Goal: Use online tool/utility: Utilize a website feature to perform a specific function

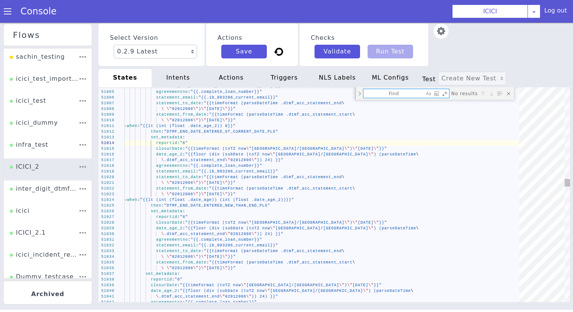
type textarea "type: "TTS" content: - "_unknown__RETRY_4985149_1" append_nlsml_lang_code: fals…"
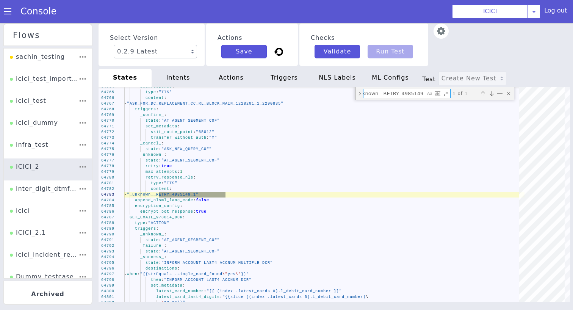
type textarea "_unknown__RETRY_4985149_1"
click at [332, 79] on div "NLS Labels" at bounding box center [337, 78] width 53 height 18
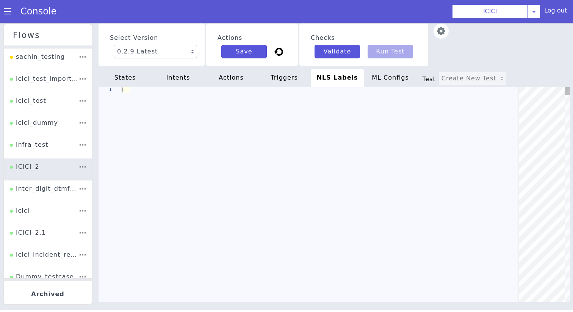
scroll to position [0, 100]
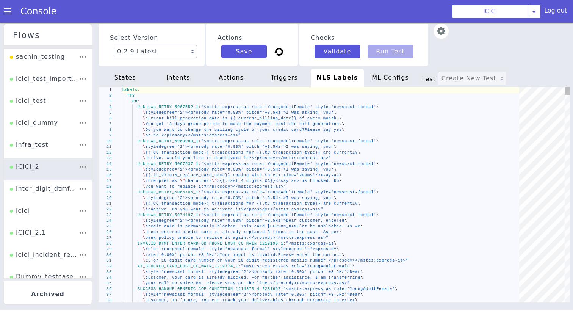
click at [329, 182] on div "1 2 3 4 5 6 7 8 9 10 11 12 13 14 15 16 17 18 19 20 21 22 23 24 25 26 27 28 29 3…" at bounding box center [334, 194] width 471 height 215
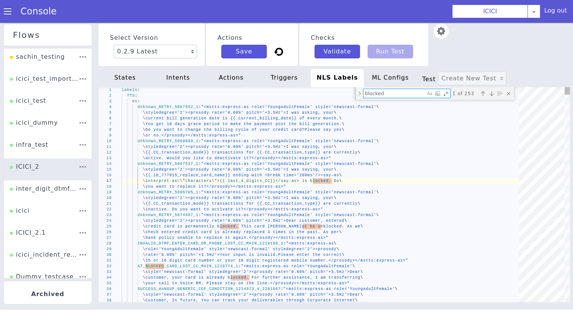
type textarea "\ is a re-issue charge of 300 plus 18% GST applicable on your debit card reques…"
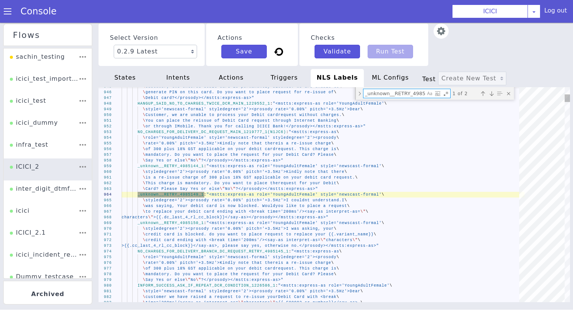
scroll to position [0, 11]
type textarea "_unknown__RETRY_4985149_1"
click at [206, 217] on span ">{{.dc_last_4_rl_cc_block}}</say-as></prosody></ms" at bounding box center [219, 217] width 133 height 4
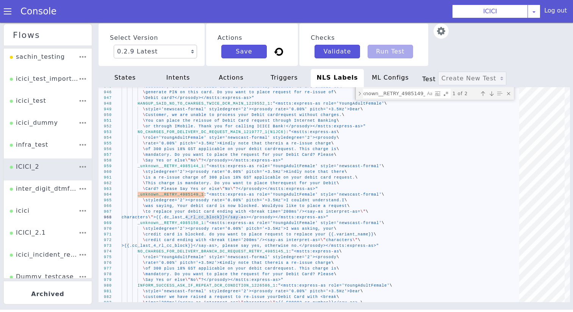
click at [138, 78] on div "states" at bounding box center [125, 78] width 53 height 18
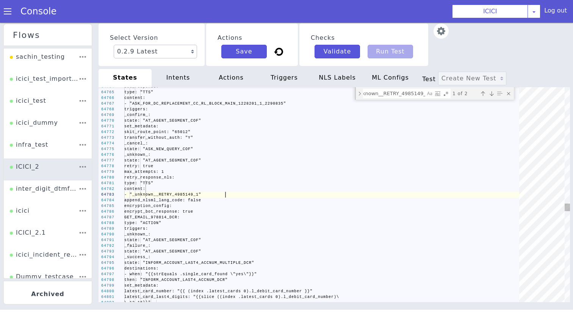
scroll to position [0, 0]
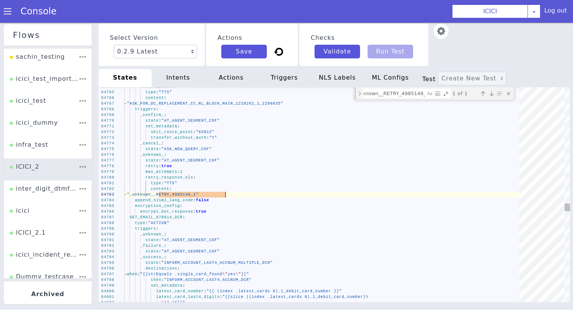
click at [384, 99] on div "_unknown__RETRY_4985149_1 _unknown__RETRY_4985149_1 1 of 1" at bounding box center [434, 93] width 159 height 13
click at [383, 94] on textarea "_unknown__RETRY_4985149_1" at bounding box center [394, 93] width 62 height 9
paste textarea "dc_last_4_rl_cc_block"
type textarea "- when: "{{and (strEquals .mobile_number_reentered \"true\") (strEquals .ib_931…"
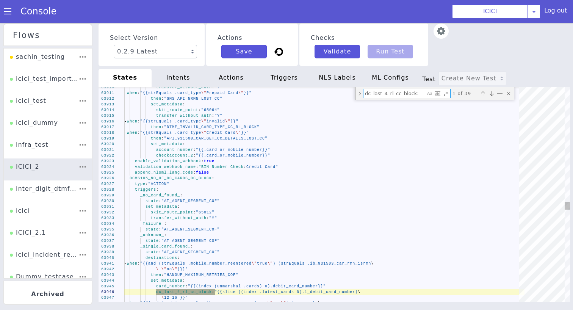
type textarea "dc_last_4_rl_cc_block:"
click at [183, 178] on span "DCMS105_NO_OF_DC_CARDS_DC_BLOCK" at bounding box center [171, 178] width 82 height 4
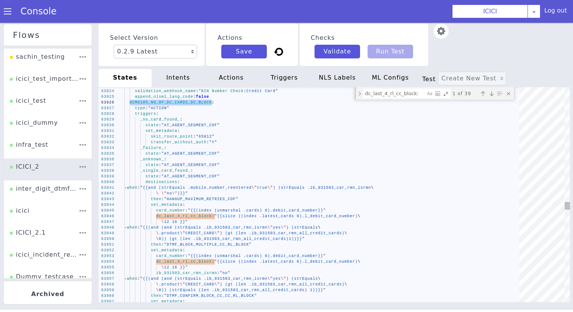
click at [309, 216] on span ""{{slice ((index .latest_cards 0).l_debit_card_num" at bounding box center [281, 216] width 133 height 4
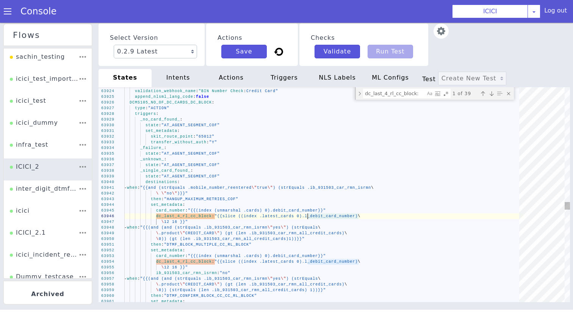
click at [307, 216] on span ""{{slice ((index .latest_cards 0).l_debit_card_num" at bounding box center [281, 216] width 133 height 4
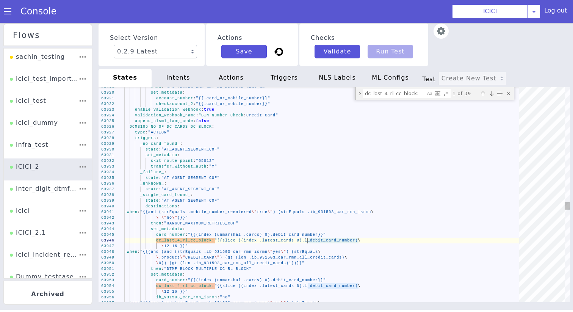
type textarea "account_number: "{{.card_or_mobile_number}}" checkaccount_2: "{{.card_or_mobile…"
click at [175, 128] on span "DCMS105_NO_OF_DC_CARDS_DC_BLOCK" at bounding box center [171, 127] width 82 height 4
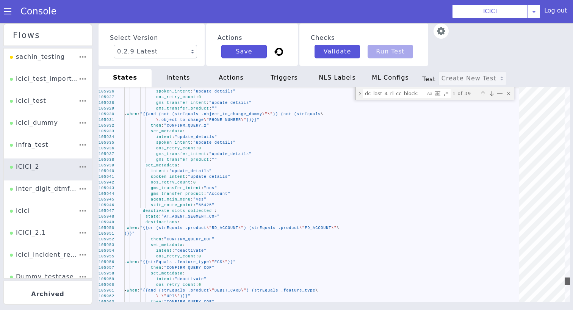
drag, startPoint x: 568, startPoint y: 205, endPoint x: 571, endPoint y: 279, distance: 74.7
click at [571, 279] on div "Select Version 0.2.9 Latest 0.2.8 0.2.7 0.2.6 0.2.5 0.2.4 0.2.3 0.2.2 0.2.1 0.2…" at bounding box center [335, 166] width 478 height 289
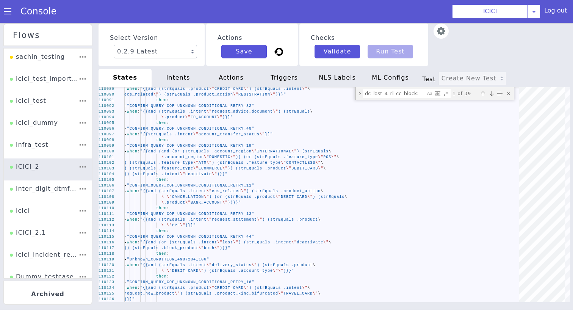
click at [437, 26] on img at bounding box center [441, 30] width 15 height 15
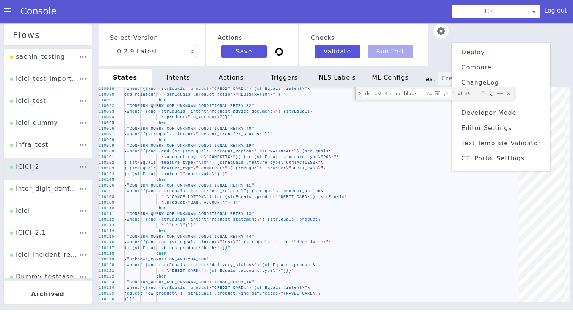
click at [477, 141] on span "Text Template Validator" at bounding box center [501, 142] width 80 height 7
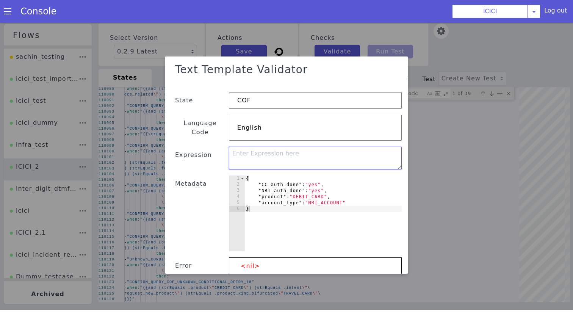
click at [287, 150] on textarea at bounding box center [315, 158] width 173 height 23
paste textarea "{{slice ((index .latest_cards 0).l_debit_card_number) 12 16 }}"
click at [277, 147] on textarea "{{slice ((index .latest_cards 0).l_debit_card_number) 12 16 }}" at bounding box center [315, 158] width 173 height 23
type textarea "{{slice ((index .latest_cards 0).l_debit_card_number) 12 16 }}"
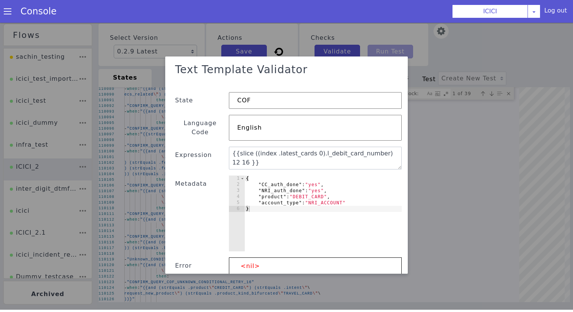
click at [281, 176] on div "{ "CC_auth_done" : "yes" , "NRI_auth_done" : "yes" , "product" : "DEBIT_CARD" ,…" at bounding box center [322, 219] width 157 height 88
paste textarea "latest_cards"
click at [306, 175] on div "{ "latest_cards" : "yes" , "NRI_auth_done" : "yes" , "product" : "DEBIT_CARD" ,…" at bounding box center [322, 219] width 157 height 88
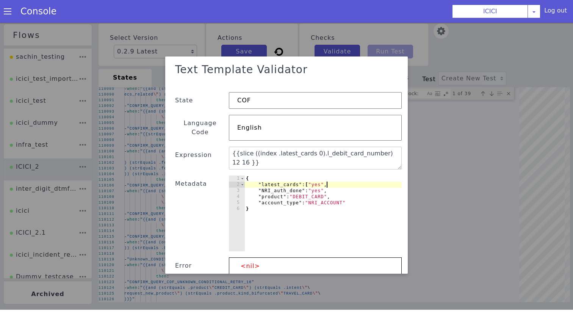
click at [340, 176] on div "{ "latest_cards" : [ "yes" , "NRI_auth_done" : "yes" , "product" : "DEBIT_CARD"…" at bounding box center [322, 219] width 157 height 88
click at [323, 176] on div "{ "latest_cards" : [ "yes" ] "NRI_auth_done" : "yes" , "product" : "DEBIT_CARD"…" at bounding box center [322, 219] width 157 height 88
click at [316, 175] on div "{ "latest_cards" : [ "yes" , "123456789012" ] "NRI_auth_done" : "yes" , "produc…" at bounding box center [322, 219] width 157 height 88
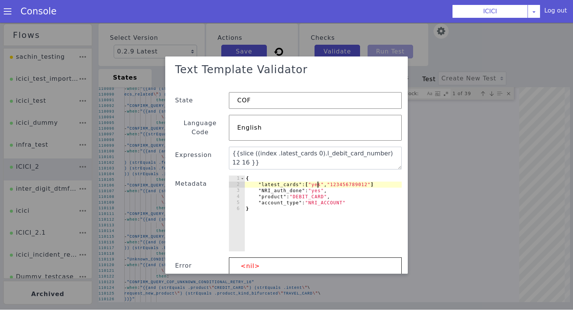
click at [316, 175] on div "{ "latest_cards" : [ "yes" , "123456789012" ] "NRI_auth_done" : "yes" , "produc…" at bounding box center [322, 219] width 157 height 88
type textarea ""latest_cards":["098765432109","123456789012"]"
click at [340, 147] on textarea "{{slice ((index .latest_cards 0).l_debit_card_number) 12 16 }}" at bounding box center [315, 158] width 173 height 23
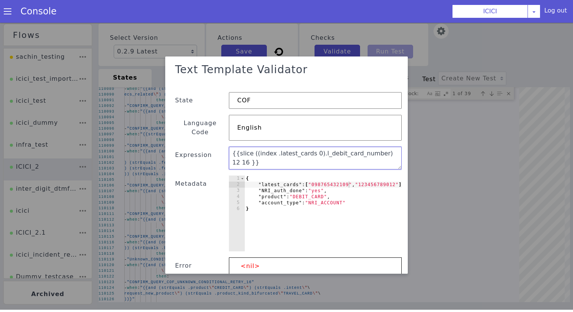
click at [340, 147] on textarea "{{slice ((index .latest_cards 0).l_debit_card_number) 12 16 }}" at bounding box center [315, 158] width 173 height 23
click at [315, 147] on textarea "{{slice ((index .latest_cards 0).l_debit_card_number) 12 16 }}" at bounding box center [315, 158] width 173 height 23
type textarea "{{slice ((index .latest_cards 0).l_debit_card_number) 12 16 }}"
click at [332, 147] on textarea "{{slice ((index .latest_cards 0).l_debit_card_number) 12 16 }}" at bounding box center [315, 158] width 173 height 23
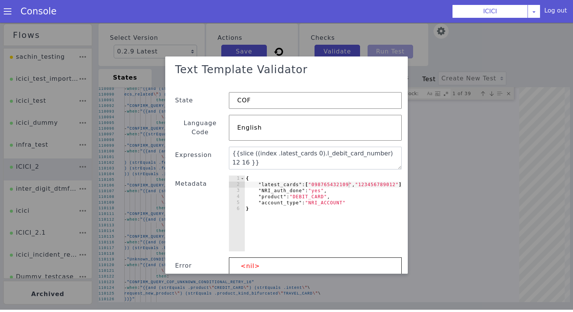
click at [282, 183] on div "{ "latest_cards" : [ "098765432109" , "123456789012" ] "NRI_auth_done" : "yes" …" at bounding box center [323, 219] width 158 height 88
paste textarea "l_debit_card_number"
click at [309, 176] on div "{ "latest_cards" : [ "098765432109" , "123456789012" ] "l_debit_card_number" : …" at bounding box center [323, 219] width 158 height 88
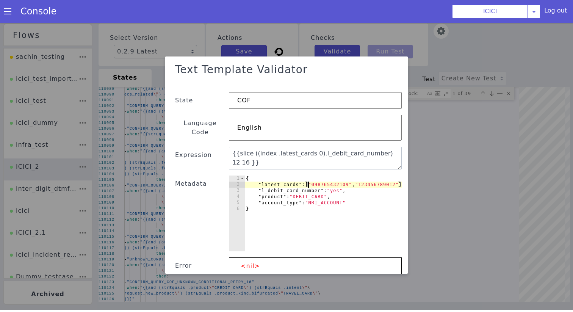
scroll to position [0, 2]
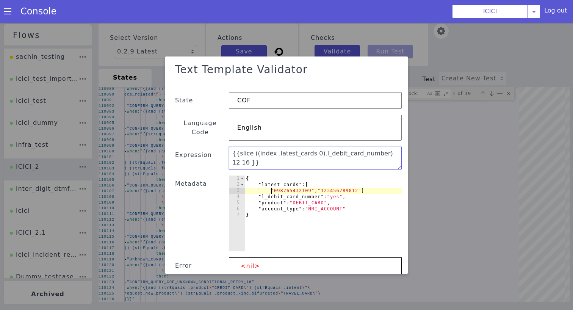
click at [314, 147] on textarea "{{slice ((index .latest_cards 0).l_debit_card_number) 12 16 }}" at bounding box center [315, 158] width 173 height 23
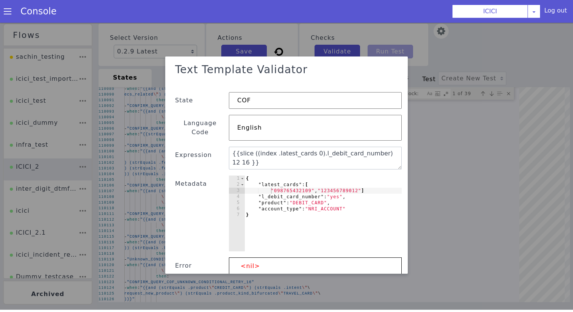
click at [285, 190] on div "{ "latest_cards" : [ "098765432109" , "123456789012" ] "l_debit_card_number" : …" at bounding box center [322, 219] width 157 height 88
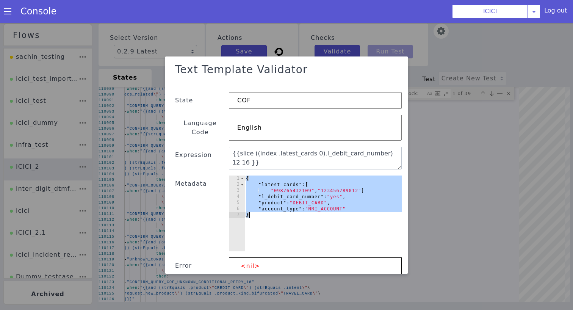
paste textarea
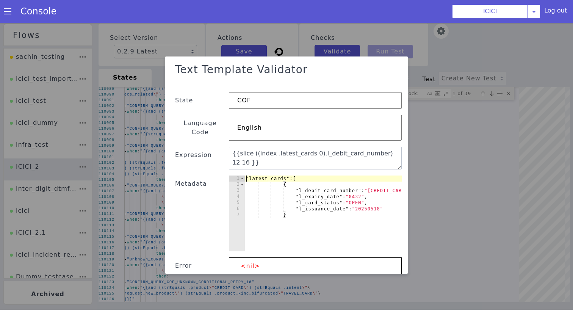
click at [247, 175] on div ""latest_cards" : [ { "l_debit_card_number" : "[CREDIT_CARD_NUMBER]" , "l_expiry…" at bounding box center [335, 219] width 183 height 88
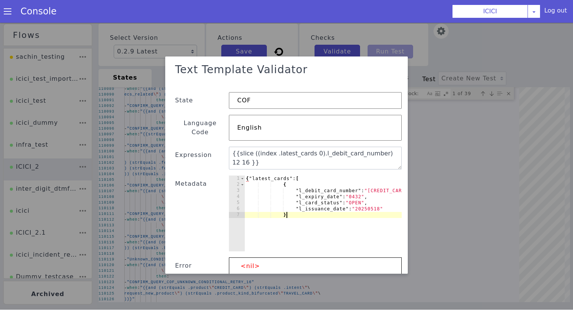
click at [292, 204] on div "{ "latest_cards" : [ { "l_debit_card_number" : "[CREDIT_CARD_NUMBER]" , "l_expi…" at bounding box center [335, 219] width 183 height 88
type textarea "}"
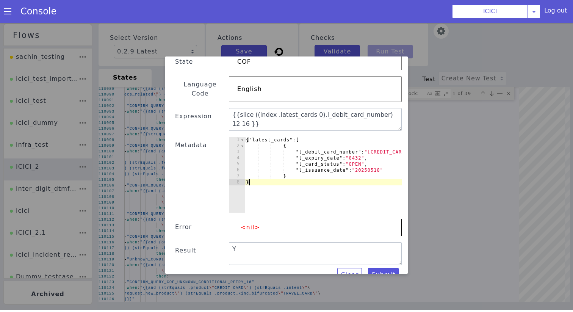
scroll to position [41, 0]
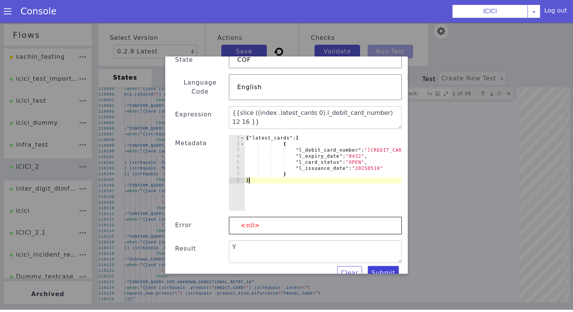
click at [384, 266] on button "Submit" at bounding box center [383, 273] width 31 height 14
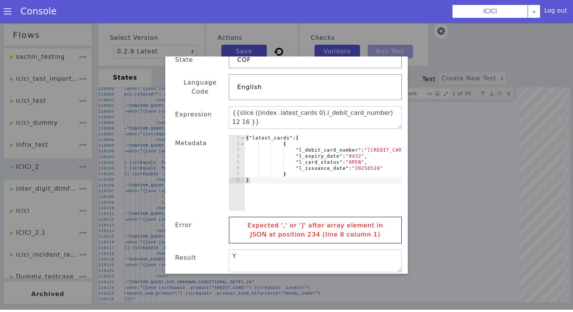
click at [291, 166] on div "{ "latest_cards" : [ { "l_debit_card_number" : "[CREDIT_CARD_NUMBER]" , "l_expi…" at bounding box center [335, 179] width 183 height 88
type textarea "}]"
click at [385, 275] on button "Submit" at bounding box center [383, 282] width 31 height 14
type textarea "0849"
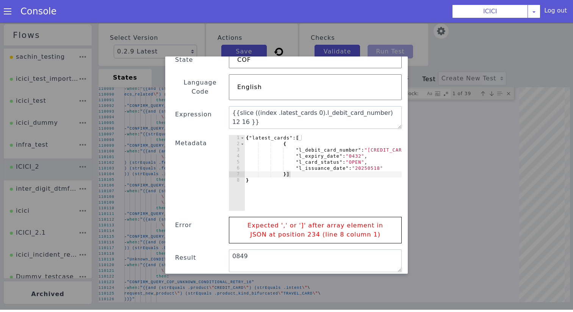
scroll to position [17, 0]
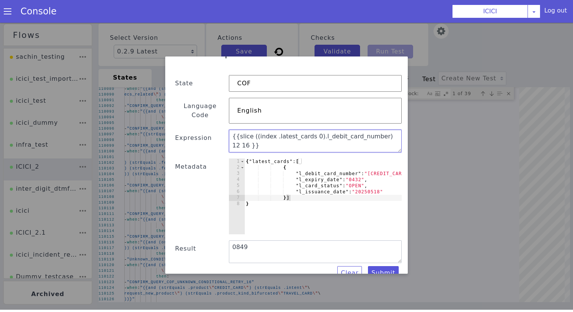
click at [315, 130] on textarea "{{slice ((index .latest_cards 0).l_debit_card_number) 12 16 }}" at bounding box center [315, 141] width 173 height 23
type textarea "{{slice ((index .latest_cards 0) .l_debit_card_number) 12 16 }}"
click at [382, 269] on button "Submit" at bounding box center [383, 273] width 31 height 14
type textarea "{{slice ((index .latest_cards 0) .l_debit_card_number) 12 16 }}"
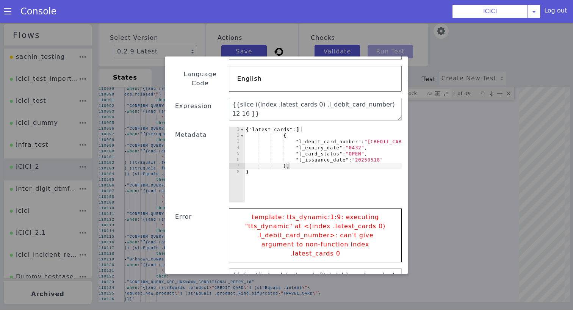
scroll to position [60, 0]
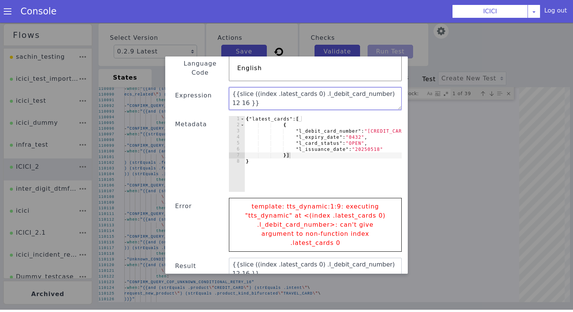
click at [316, 87] on textarea "{{slice ((index .latest_cards 0) .l_debit_card_number) 12 16 }}" at bounding box center [315, 98] width 173 height 23
type textarea "{{slice ((index .latest_cards 0).l_debit_card_number) 12 16 }}"
click at [378, 283] on button "Submit" at bounding box center [383, 290] width 31 height 14
type textarea "0849"
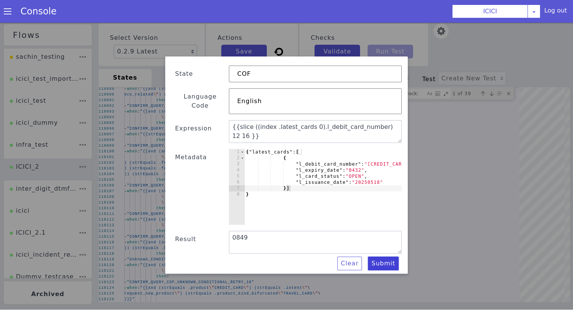
scroll to position [17, 0]
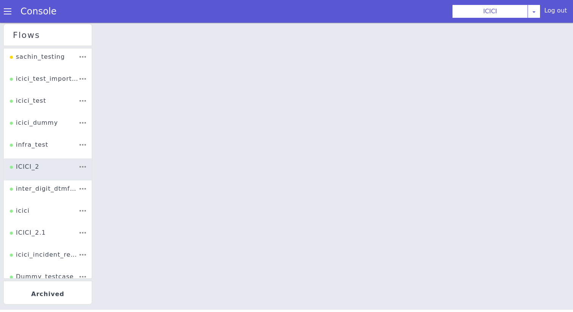
click at [11, 6] on div "Console" at bounding box center [34, 11] width 69 height 21
click at [9, 10] on span at bounding box center [8, 12] width 8 height 8
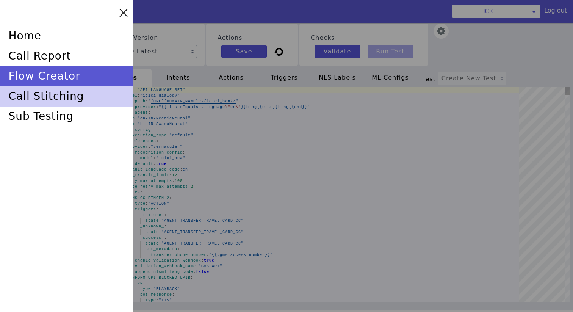
click at [35, 96] on div "call stitching" at bounding box center [66, 96] width 133 height 20
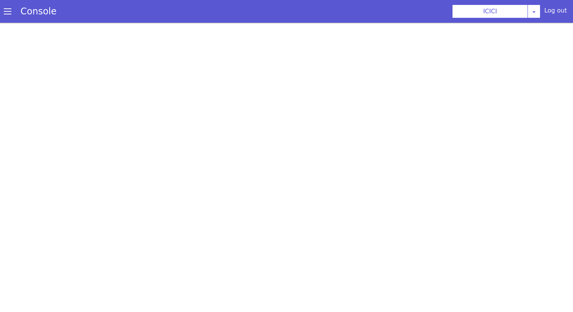
scroll to position [2, 0]
select select "hi"
select select "hi-IN-Wavenet-A"
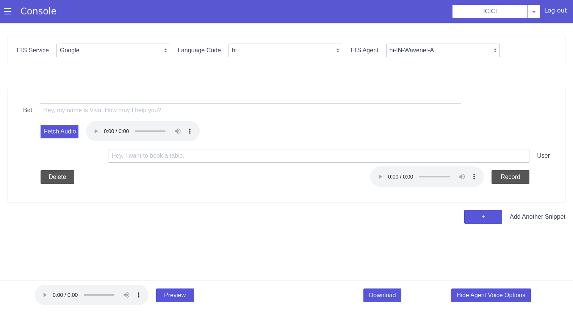
scroll to position [0, 0]
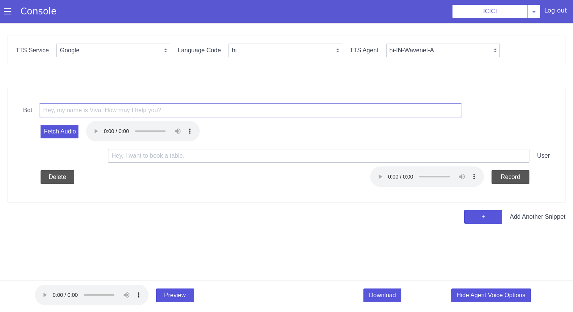
click at [158, 107] on input "text" at bounding box center [250, 110] width 421 height 14
paste input "I couldnt understand.I was saying, Your debit card is now blocked. Would you li…"
type input "I couldnt understand.I was saying, Your debit card is now blocked. Would you li…"
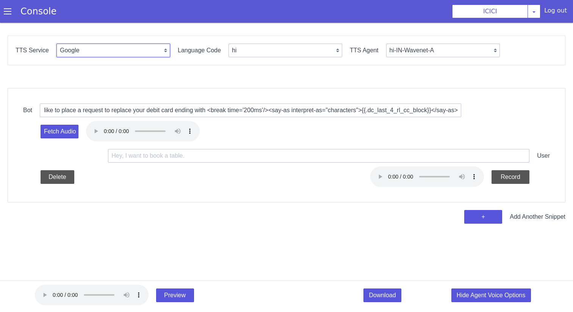
click at [119, 50] on select "Google Vernacular Azure" at bounding box center [113, 51] width 114 height 14
select select "Azure"
click at [56, 44] on select "Google Vernacular Azure" at bounding box center [113, 51] width 114 height 14
select select "en"
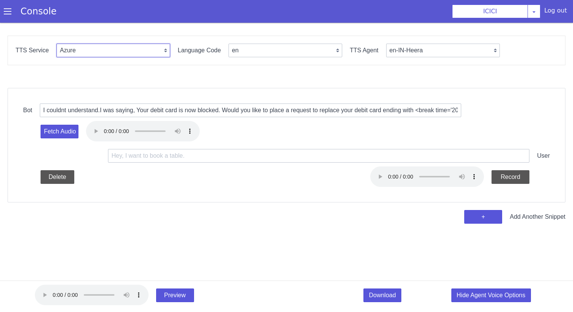
select select "en-IN-Heera"
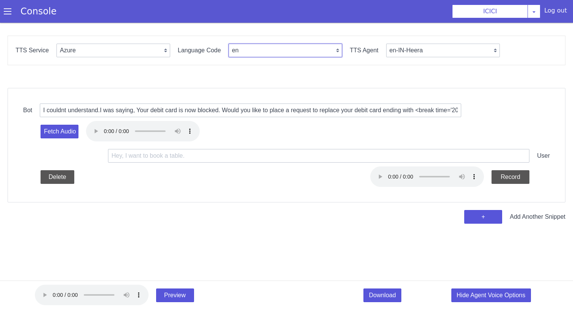
click at [235, 51] on select "en en-IN en-US en-GB hi ta te mr ms id-ID en-AU" at bounding box center [286, 51] width 114 height 14
select select "en-IN"
click at [229, 44] on select "en en-IN en-US en-GB hi ta te mr ms id-ID en-AU" at bounding box center [286, 51] width 114 height 14
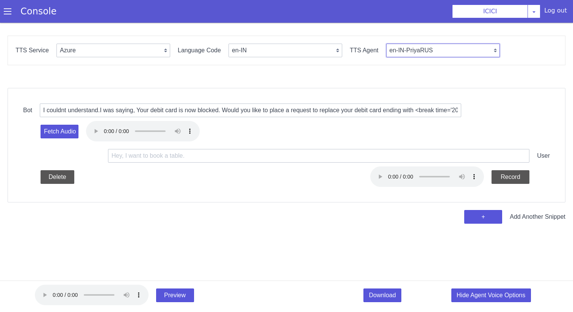
click at [412, 48] on select "en-IN-Heera en-IN-PriyaRUS en-IN-Ravi en-GB-George en-GB-HazelRUS en-GB-Susan e…" at bounding box center [443, 51] width 114 height 14
select select "en-IN-NeerjaNeural"
click at [386, 44] on select "en-IN-PriyaRUS en-IN-Ravi en-IN-NeerjaNeural en-IN-PrabhatNeural" at bounding box center [443, 51] width 114 height 14
click at [69, 136] on button "Fetch Audio" at bounding box center [60, 132] width 38 height 14
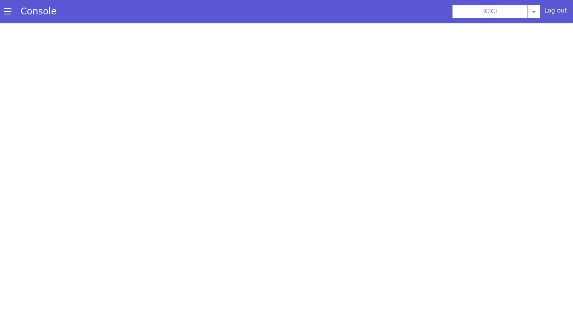
select select "Azure"
select select "en-IN"
select select "en-IN-NeerjaNeural"
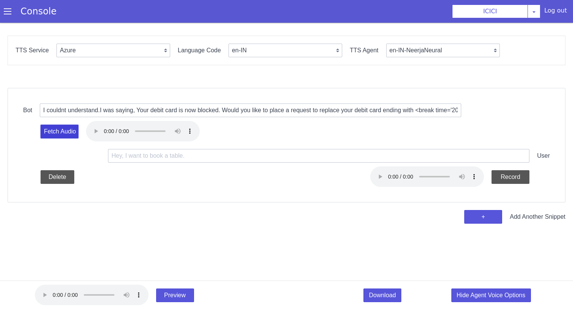
click at [65, 132] on button "Fetch Audio" at bounding box center [59, 125] width 38 height 15
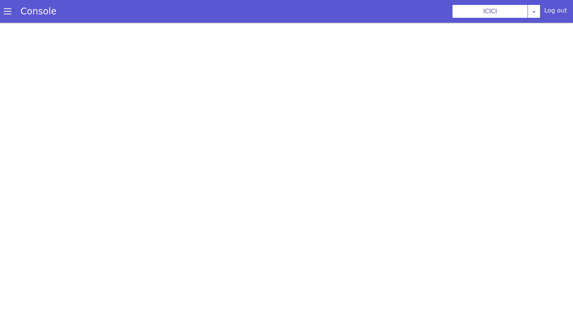
select select "Azure"
select select "en-IN"
select select "en-IN-NeerjaNeural"
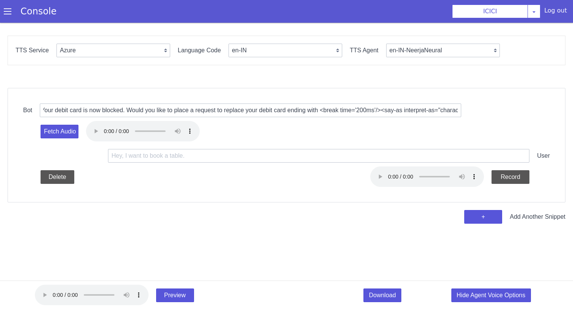
scroll to position [0, 227]
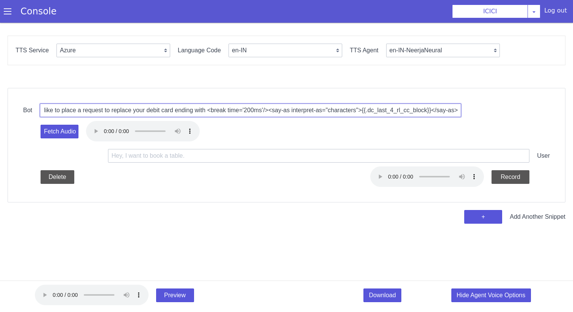
click at [273, 110] on input "I couldnt understand.I was saying, Your debit card is now blocked. Would you li…" at bounding box center [290, 86] width 144 height 405
click at [103, 111] on input "I couldnt understand.I was saying, Your debit card is now blocked. Would you li…" at bounding box center [252, 107] width 421 height 56
click at [102, 110] on input "I couldnt understand.I was saying, Your debit card is now blocked. Would you li…" at bounding box center [251, 107] width 421 height 39
type input "I couldnt understand. I was saying, Your debit card is now blocked. Would you l…"
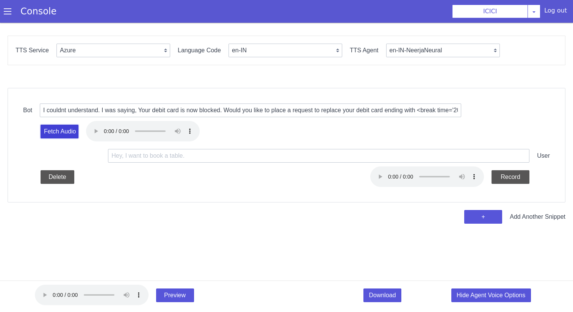
click at [72, 125] on button "Fetch Audio" at bounding box center [59, 118] width 39 height 16
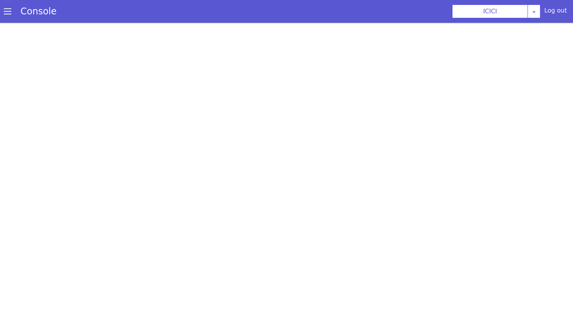
select select "Azure"
select select "en-IN"
select select "en-IN-NeerjaNeural"
